Goal: Task Accomplishment & Management: Complete application form

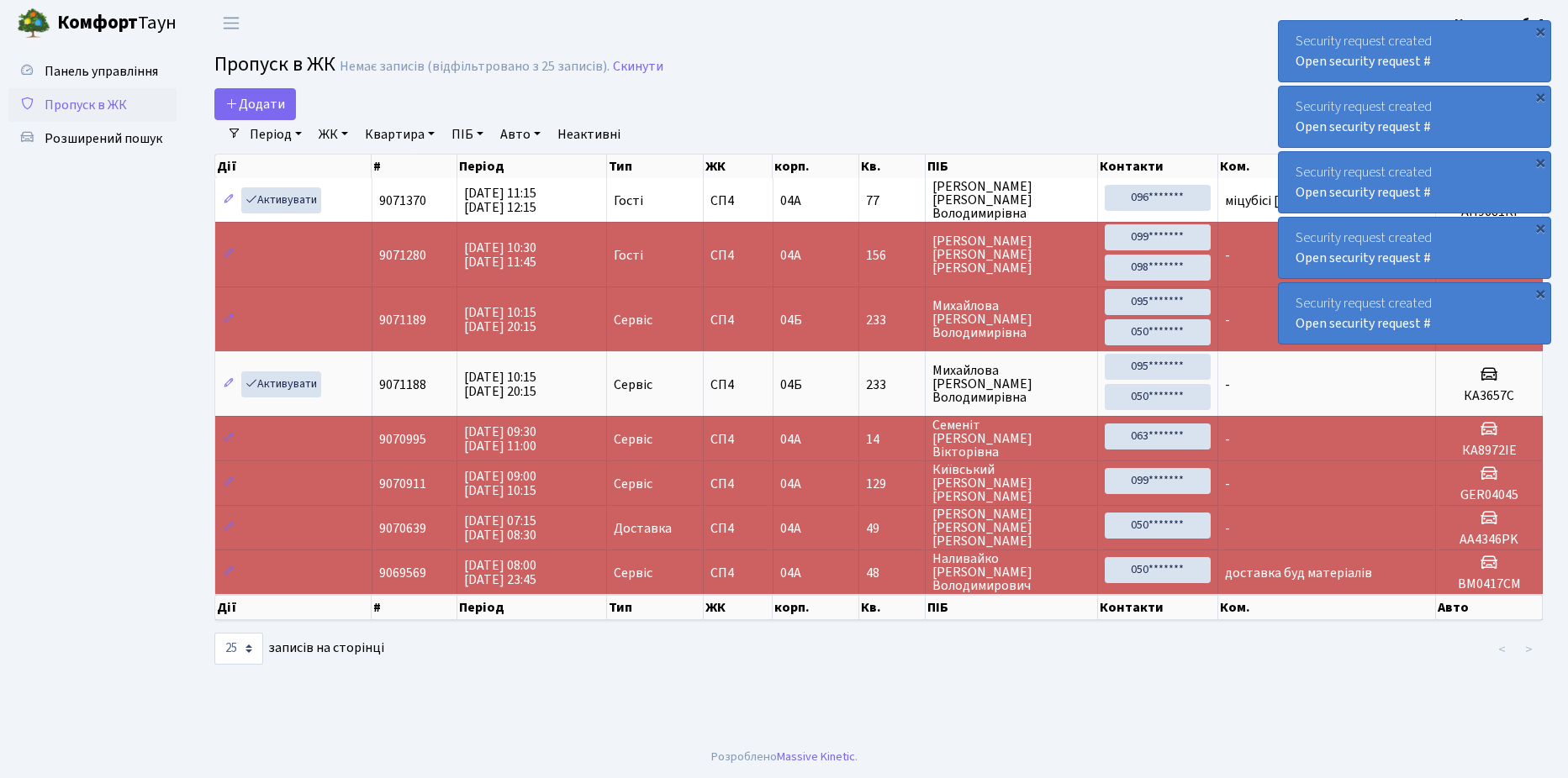
select select "25"
click at [251, 101] on span "Додати" at bounding box center [255, 105] width 60 height 19
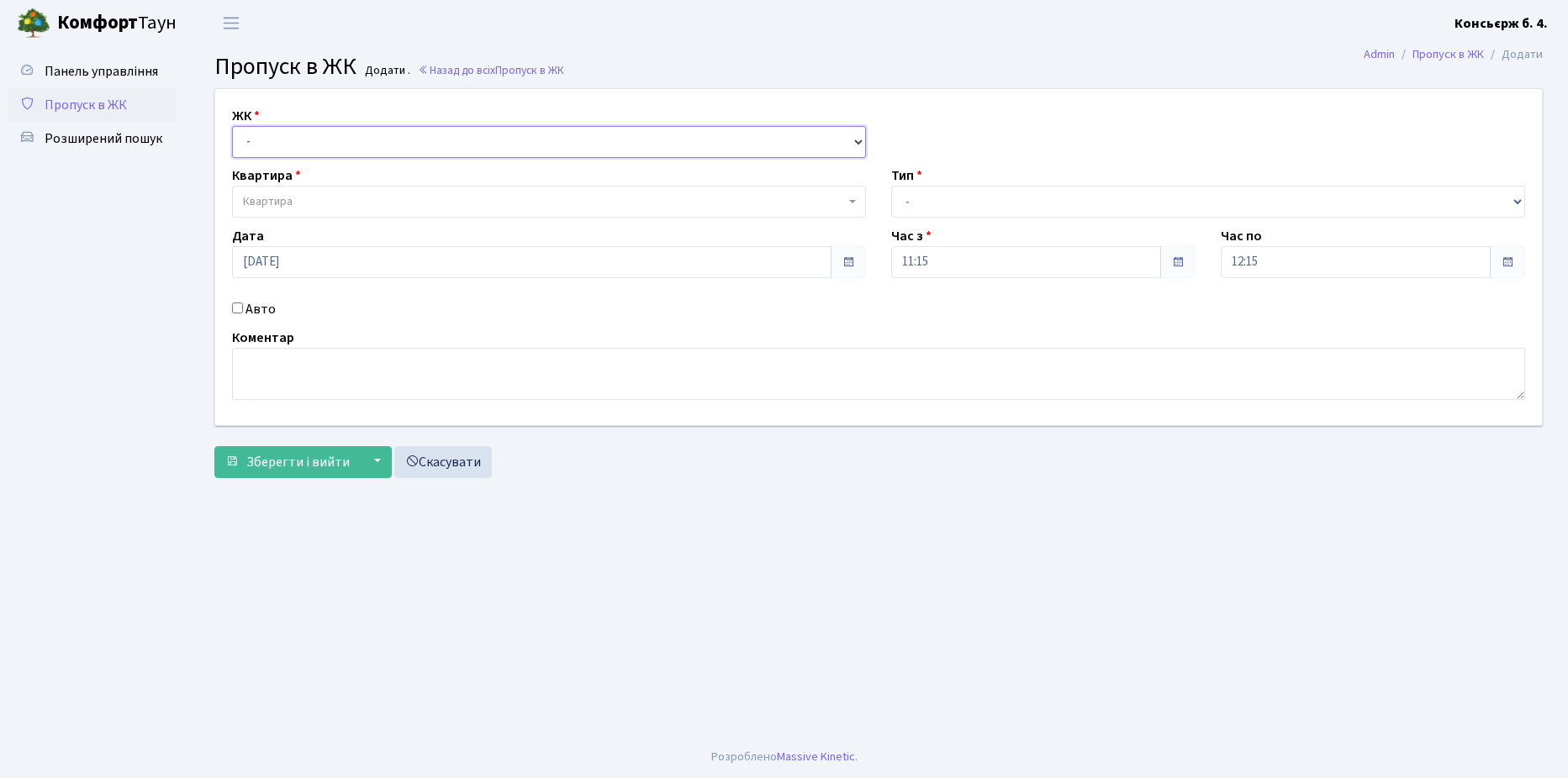
click at [290, 127] on select "- СП4, Столичне шосе, 5" at bounding box center [549, 142] width 634 height 32
select select "325"
click at [232, 126] on select "- СП4, Столичне шосе, 5" at bounding box center [549, 142] width 634 height 32
select select
click at [281, 200] on span "Квартира" at bounding box center [268, 202] width 49 height 17
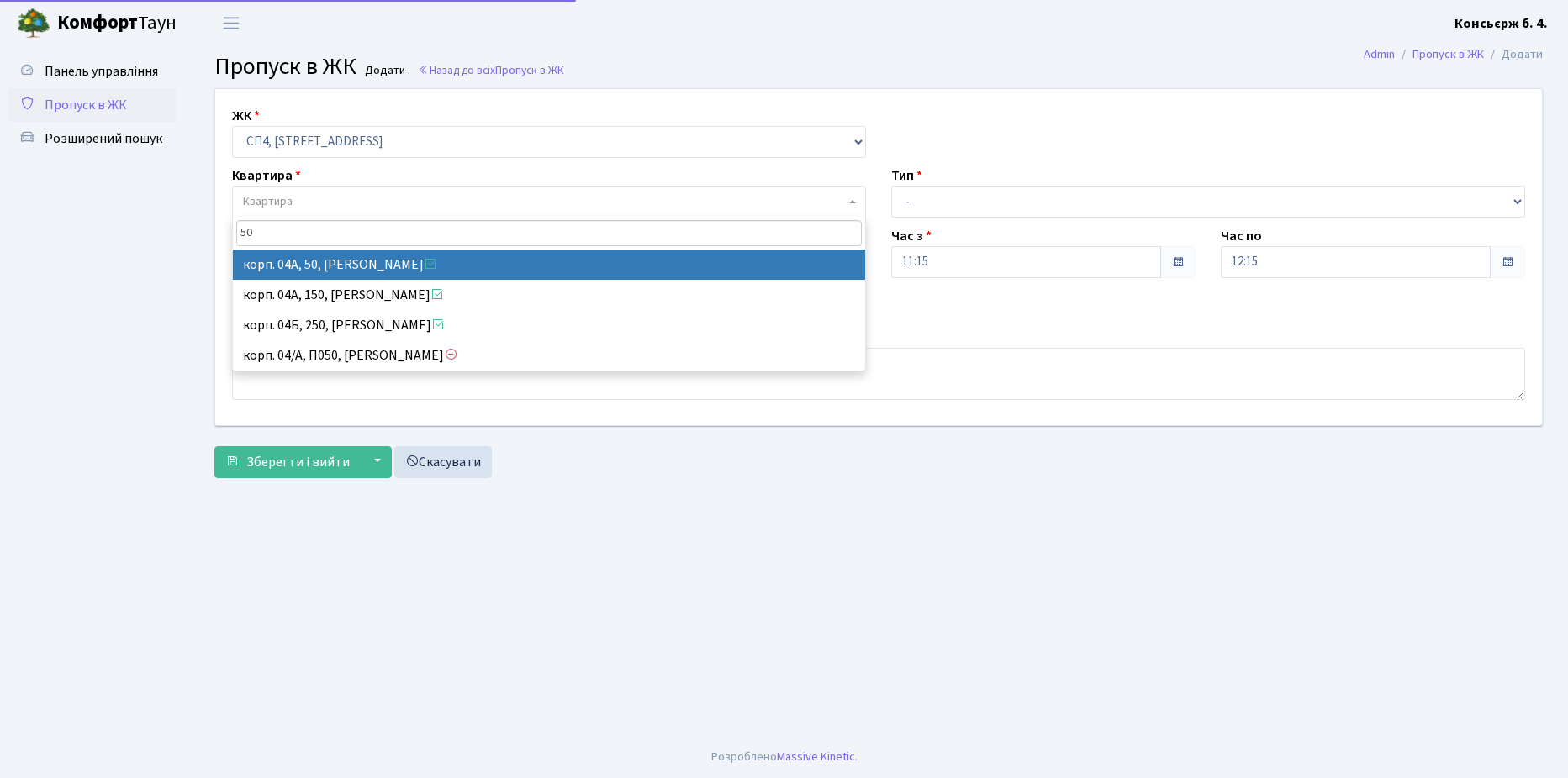
type input "50"
select select "21078"
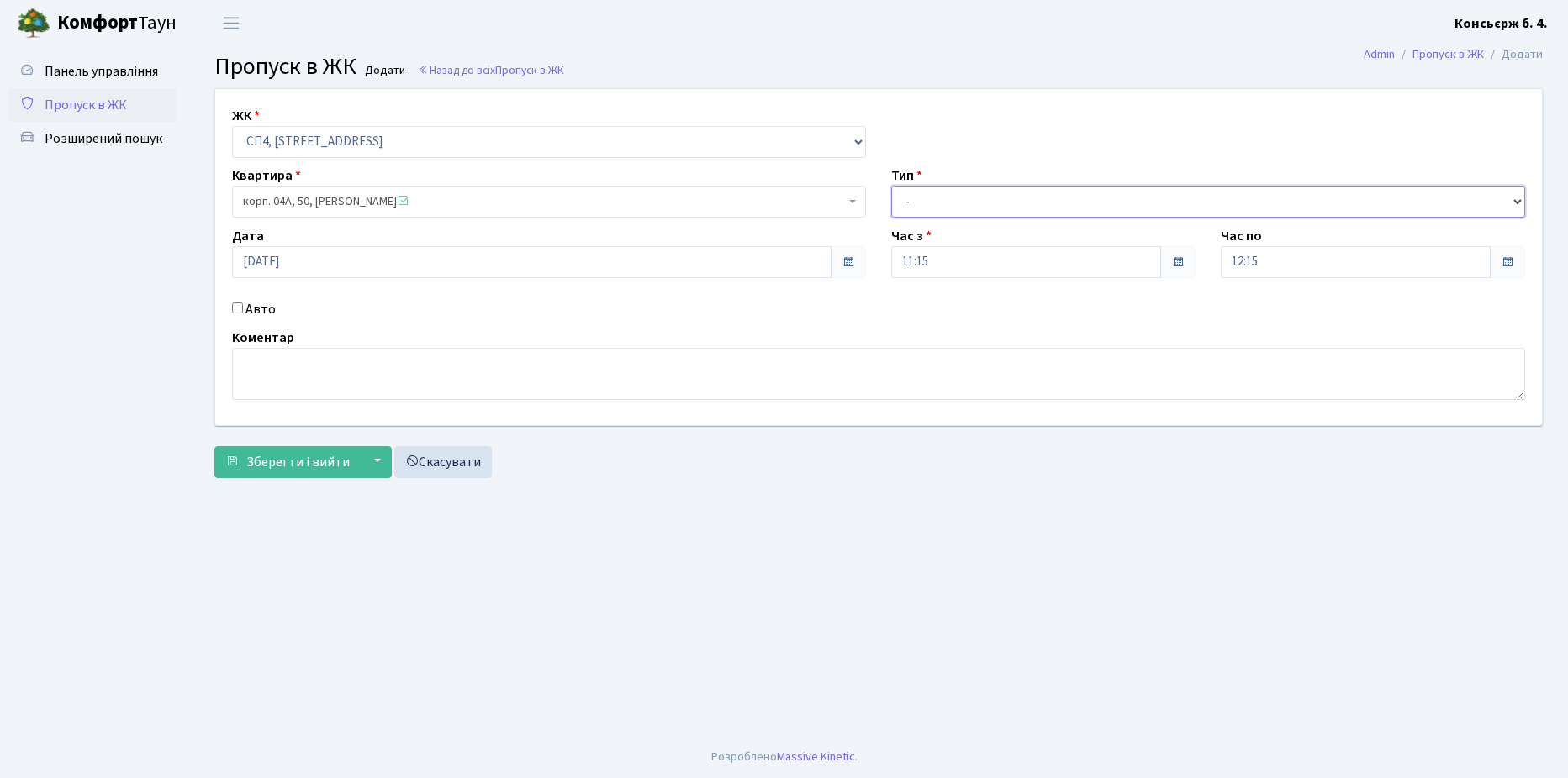
click at [915, 186] on select "- Доставка Таксі Гості Сервіс" at bounding box center [1208, 202] width 634 height 32
select select "1"
click at [892, 185] on select "- Доставка Таксі Гості Сервіс" at bounding box center [1208, 202] width 634 height 32
click at [239, 309] on input "Авто" at bounding box center [237, 308] width 11 height 11
checkbox input "true"
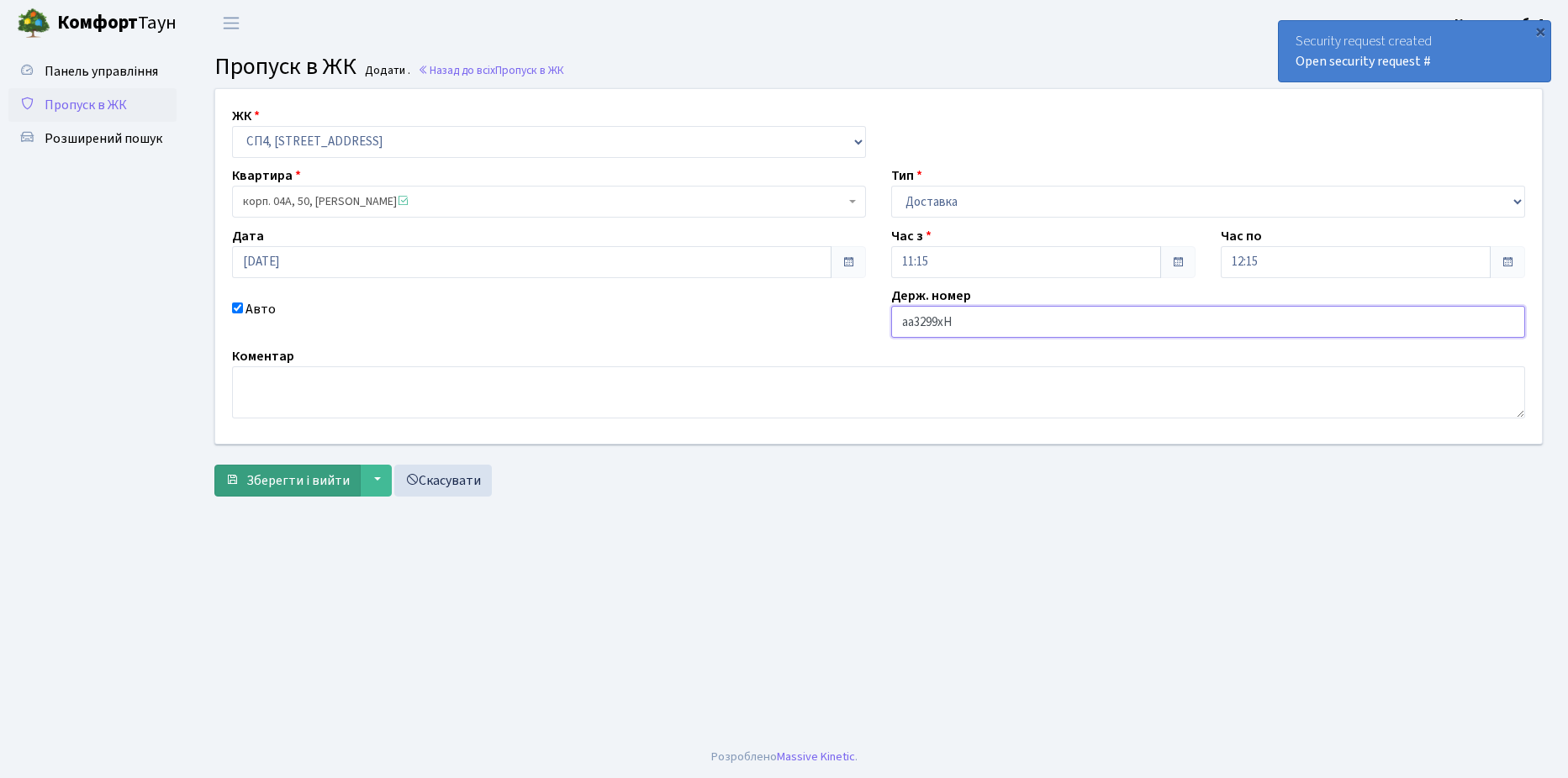
type input "aa3299xH"
click at [269, 472] on span "Зберегти і вийти" at bounding box center [299, 480] width 104 height 19
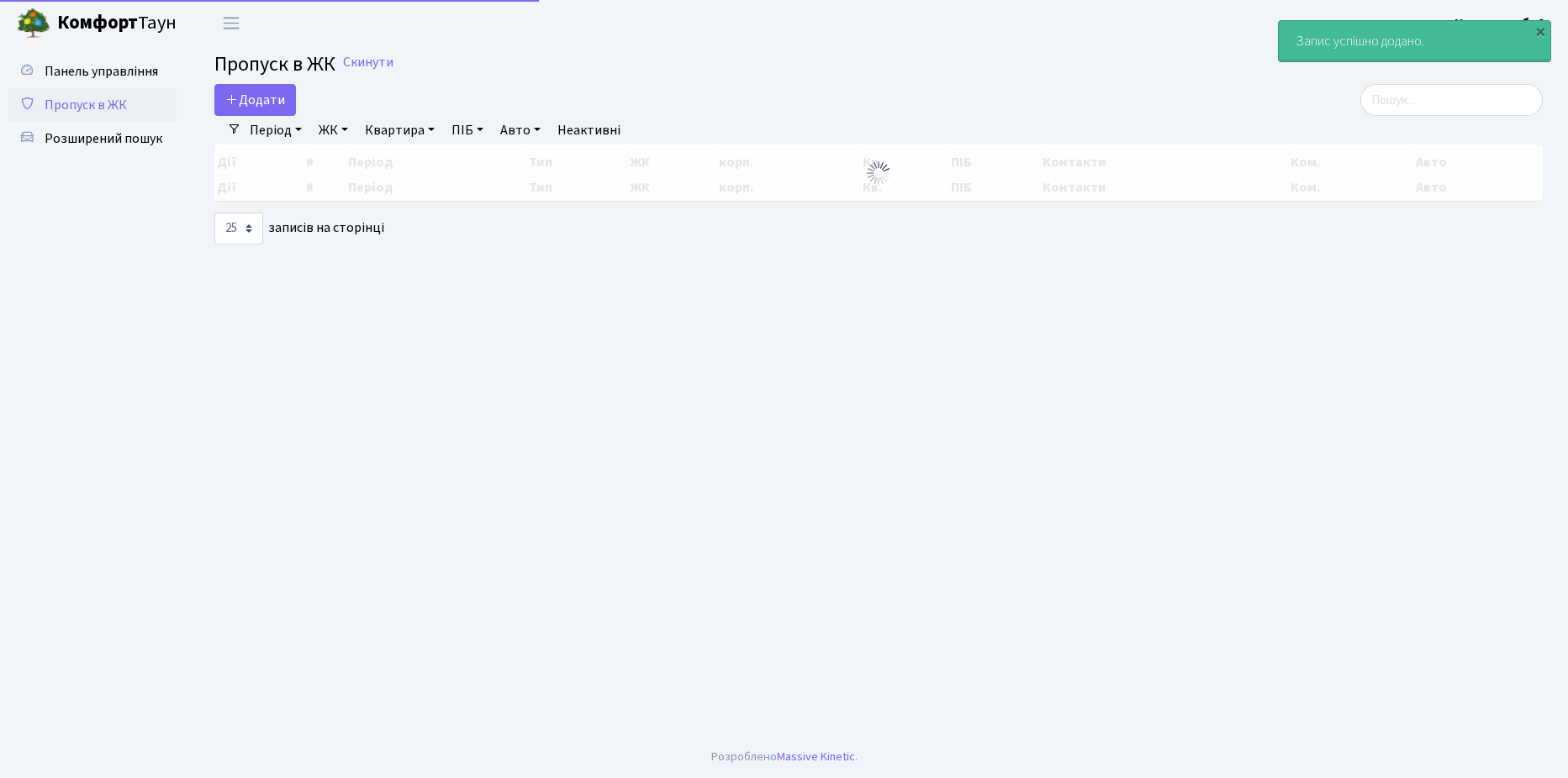
select select "25"
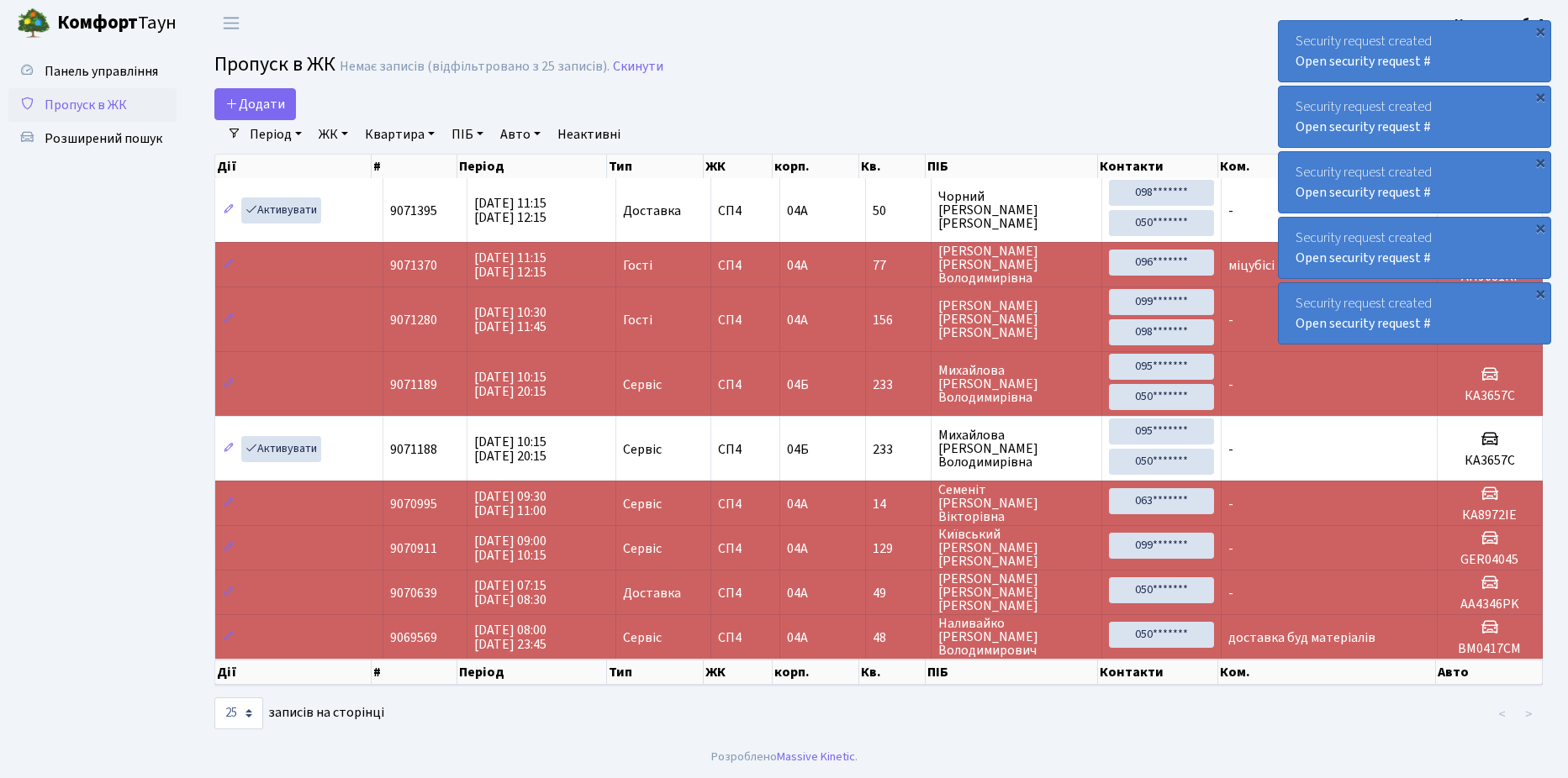
click at [105, 96] on span "Пропуск в ЖК" at bounding box center [85, 105] width 83 height 19
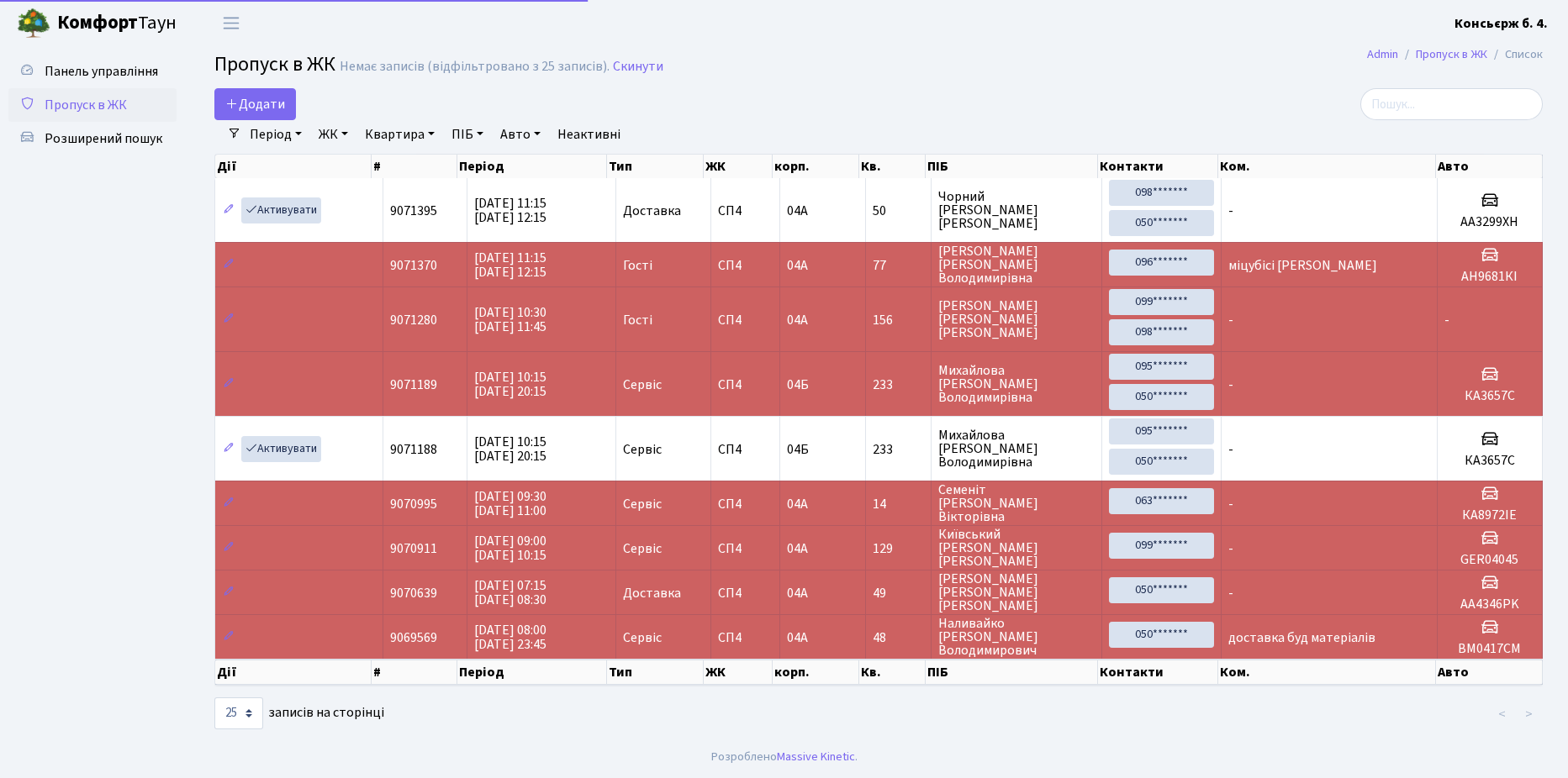
select select "25"
